Goal: Information Seeking & Learning: Learn about a topic

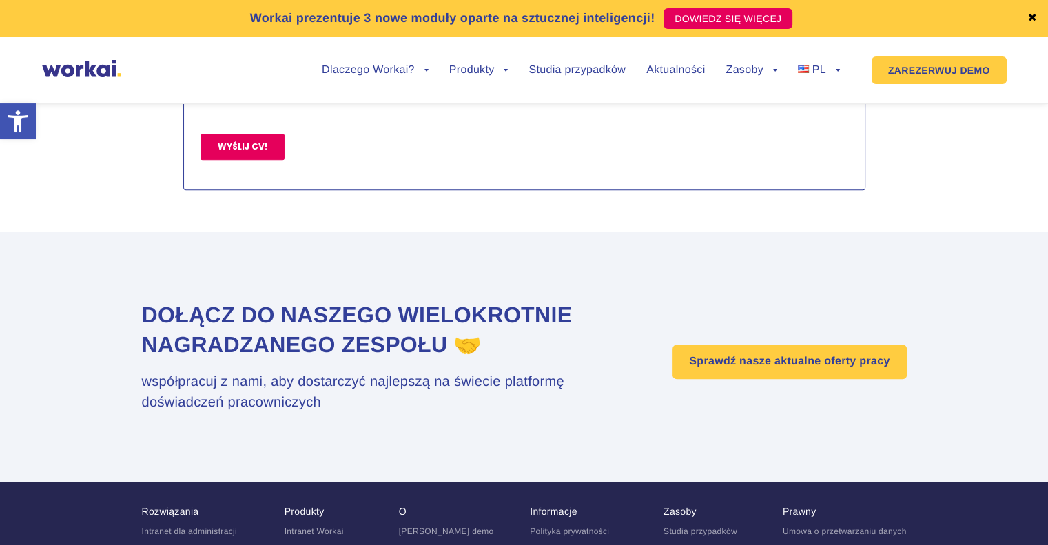
scroll to position [1171, 0]
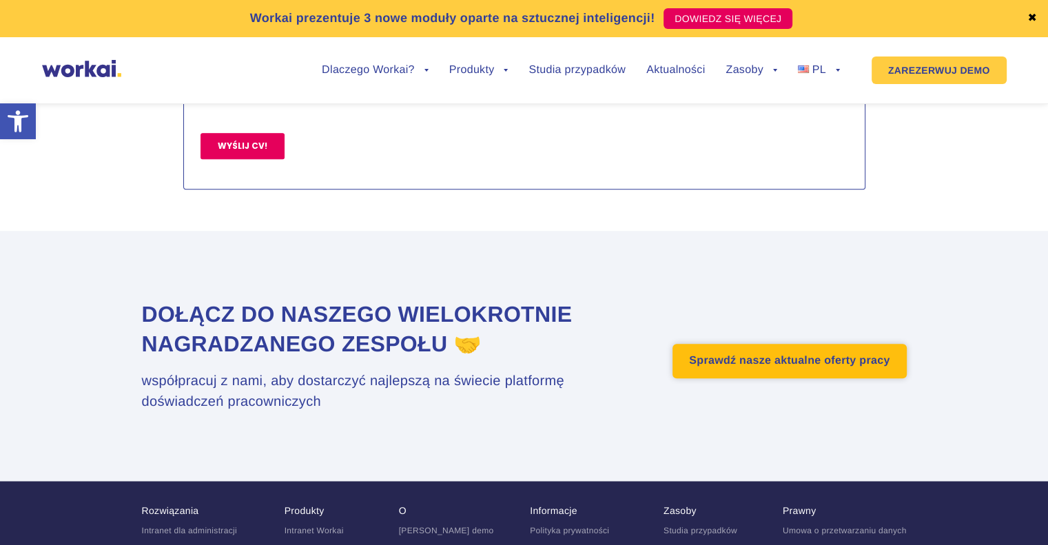
click at [829, 366] on font "Sprawdź nasze aktualne oferty pracy" at bounding box center [789, 361] width 200 height 12
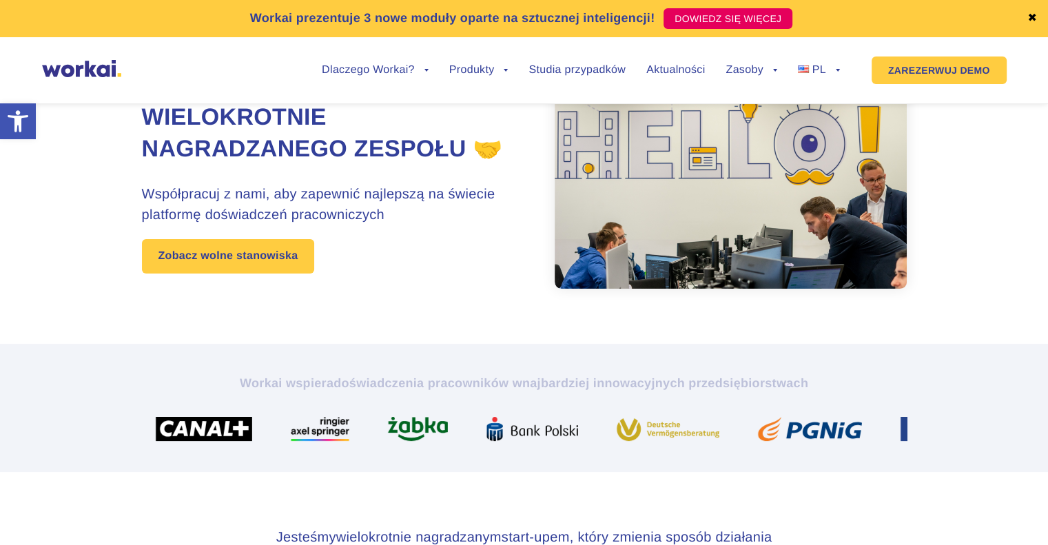
scroll to position [207, 0]
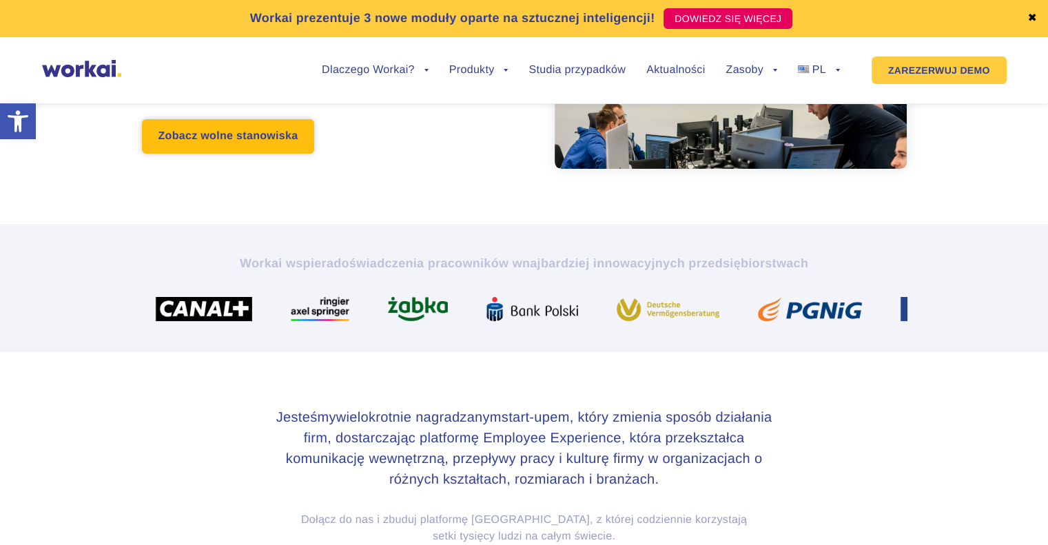
click at [281, 154] on link "Zobacz wolne stanowiska" at bounding box center [228, 136] width 173 height 34
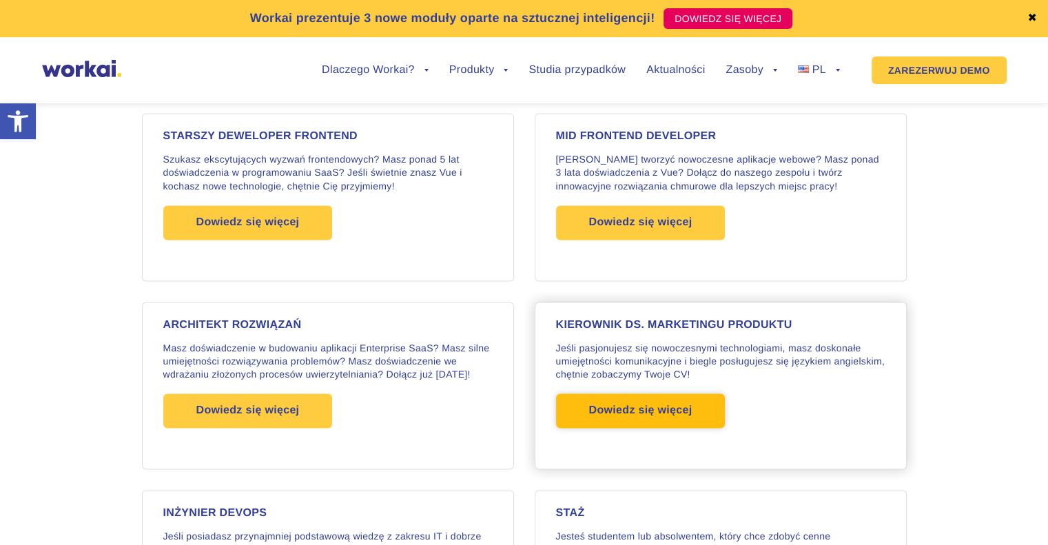
scroll to position [2135, 0]
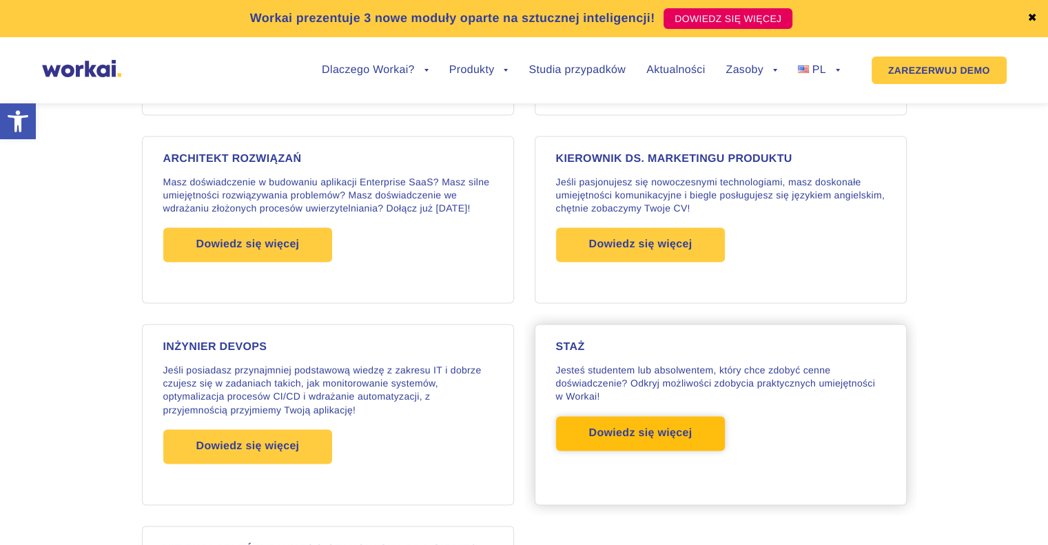
click at [655, 427] on font "Dowiedz się więcej" at bounding box center [640, 433] width 103 height 12
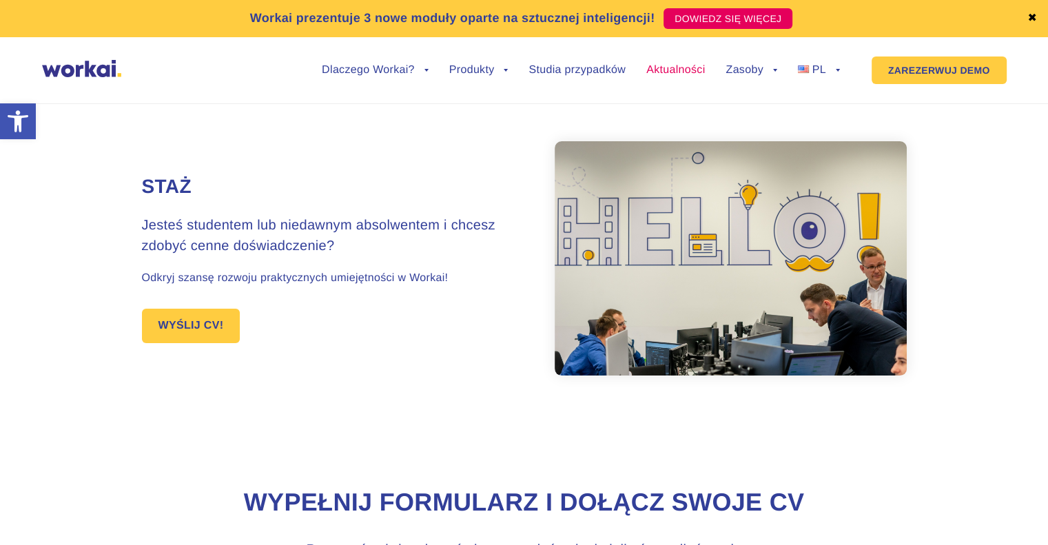
click at [673, 69] on font "Aktualności" at bounding box center [675, 70] width 59 height 12
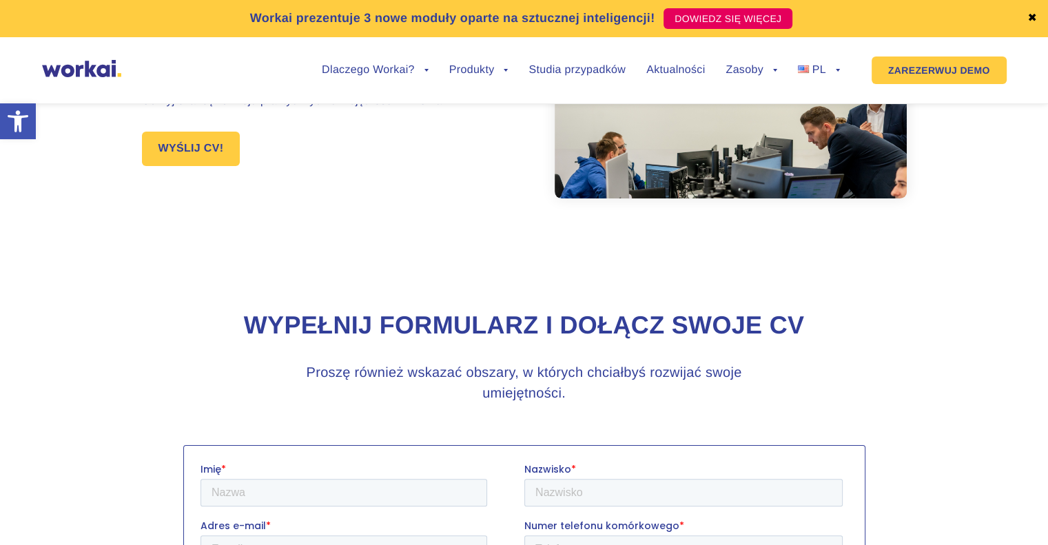
scroll to position [207, 0]
